Goal: Task Accomplishment & Management: Manage account settings

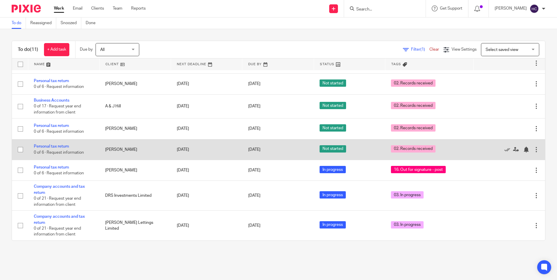
scroll to position [57, 0]
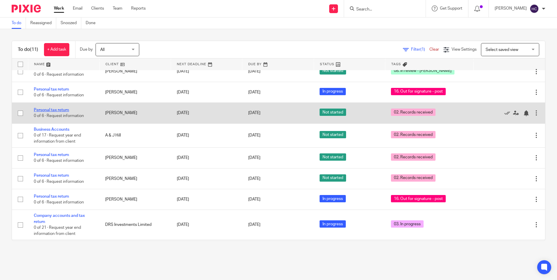
click at [66, 111] on link "Personal tax return" at bounding box center [51, 110] width 35 height 4
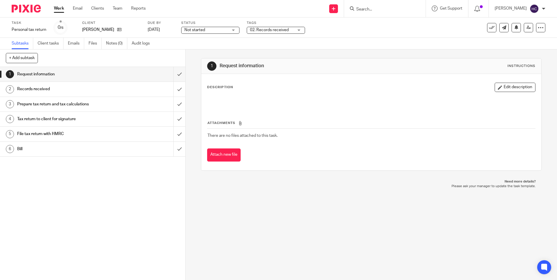
click at [266, 31] on span "02. Records received" at bounding box center [269, 30] width 39 height 4
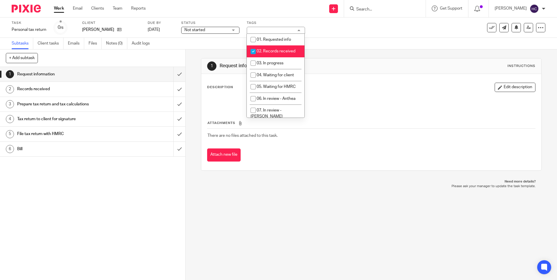
click at [273, 50] on span "02. Records received" at bounding box center [275, 51] width 39 height 4
checkbox input "false"
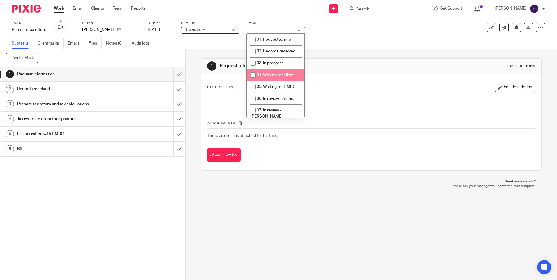
scroll to position [58, 0]
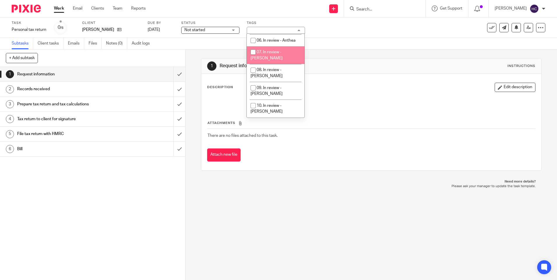
click at [282, 51] on span "07. In review - [PERSON_NAME]" at bounding box center [266, 55] width 32 height 10
click at [321, 45] on div "Subtasks Client tasks Emails Files Notes (0) Audit logs" at bounding box center [278, 44] width 557 height 12
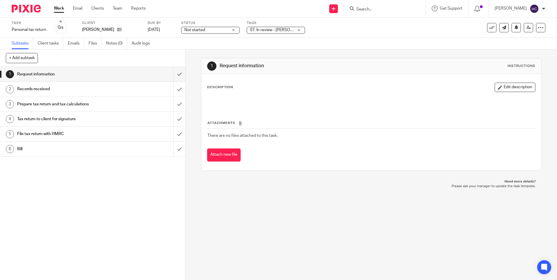
click at [293, 33] on span "07. In review - [PERSON_NAME]" at bounding box center [272, 30] width 44 height 6
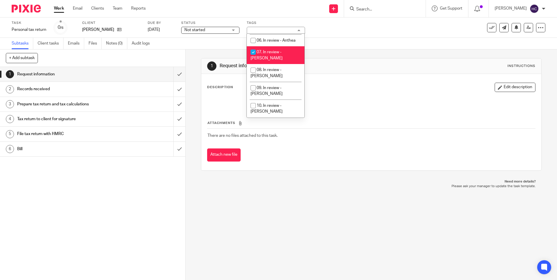
click at [281, 51] on span "07. In review - [PERSON_NAME]" at bounding box center [266, 55] width 32 height 10
checkbox input "false"
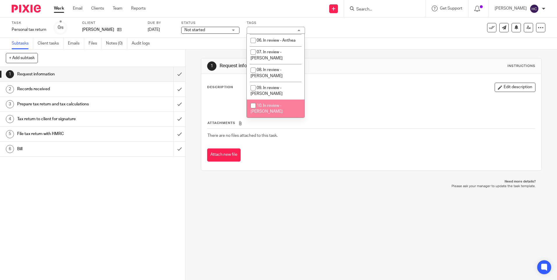
click at [273, 102] on li "10. In review - [PERSON_NAME]" at bounding box center [276, 109] width 58 height 18
checkbox input "true"
click at [366, 45] on div "Subtasks Client tasks Emails Files Notes (0) Audit logs" at bounding box center [278, 44] width 557 height 12
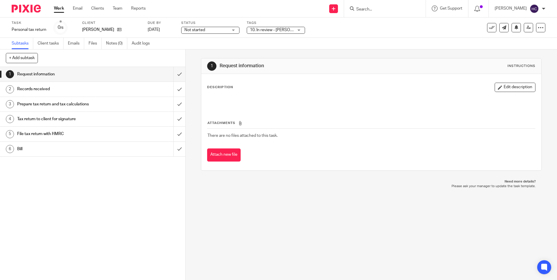
click at [61, 11] on link "Work" at bounding box center [59, 9] width 10 height 6
